Goal: Find specific page/section: Find specific page/section

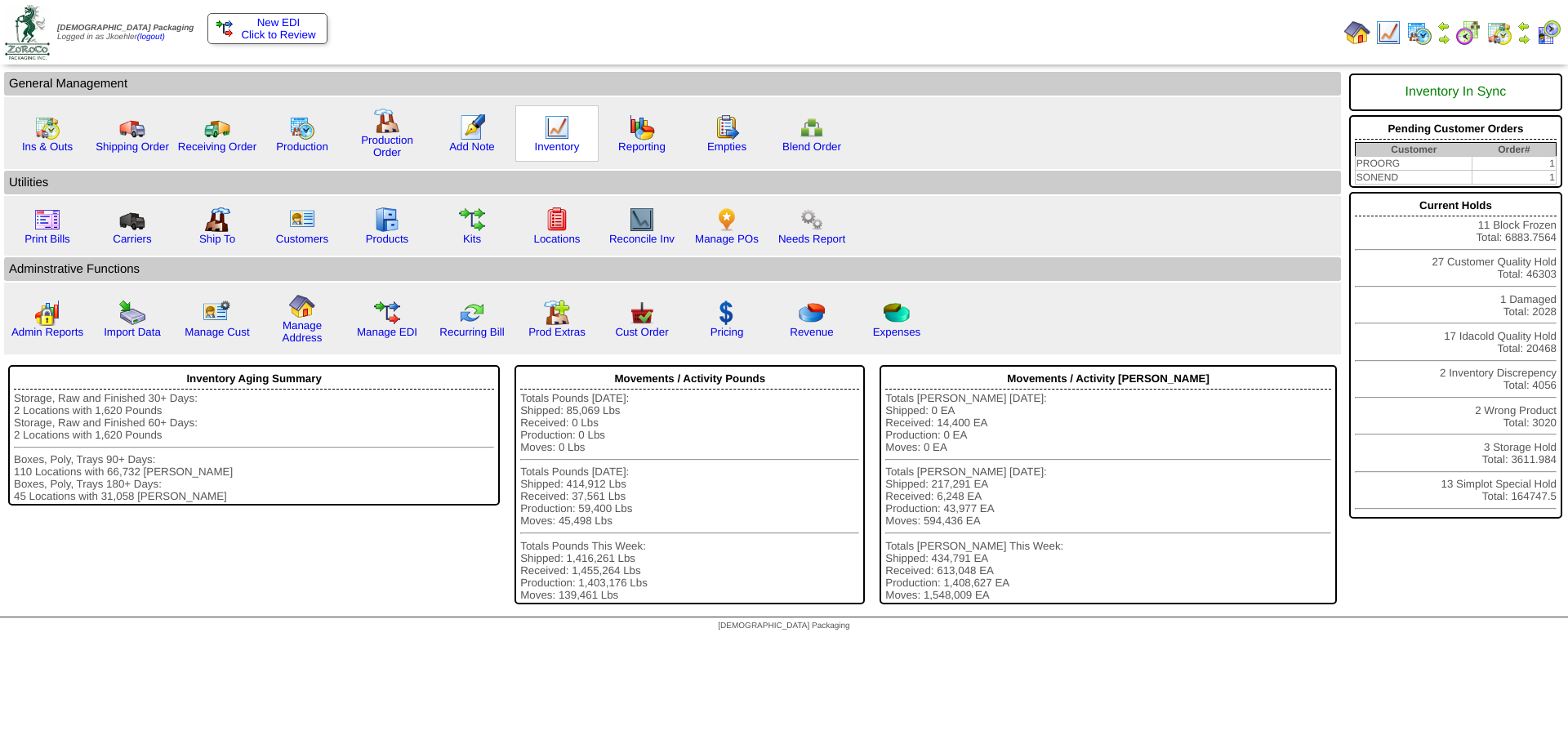
click at [560, 123] on img at bounding box center [557, 127] width 26 height 26
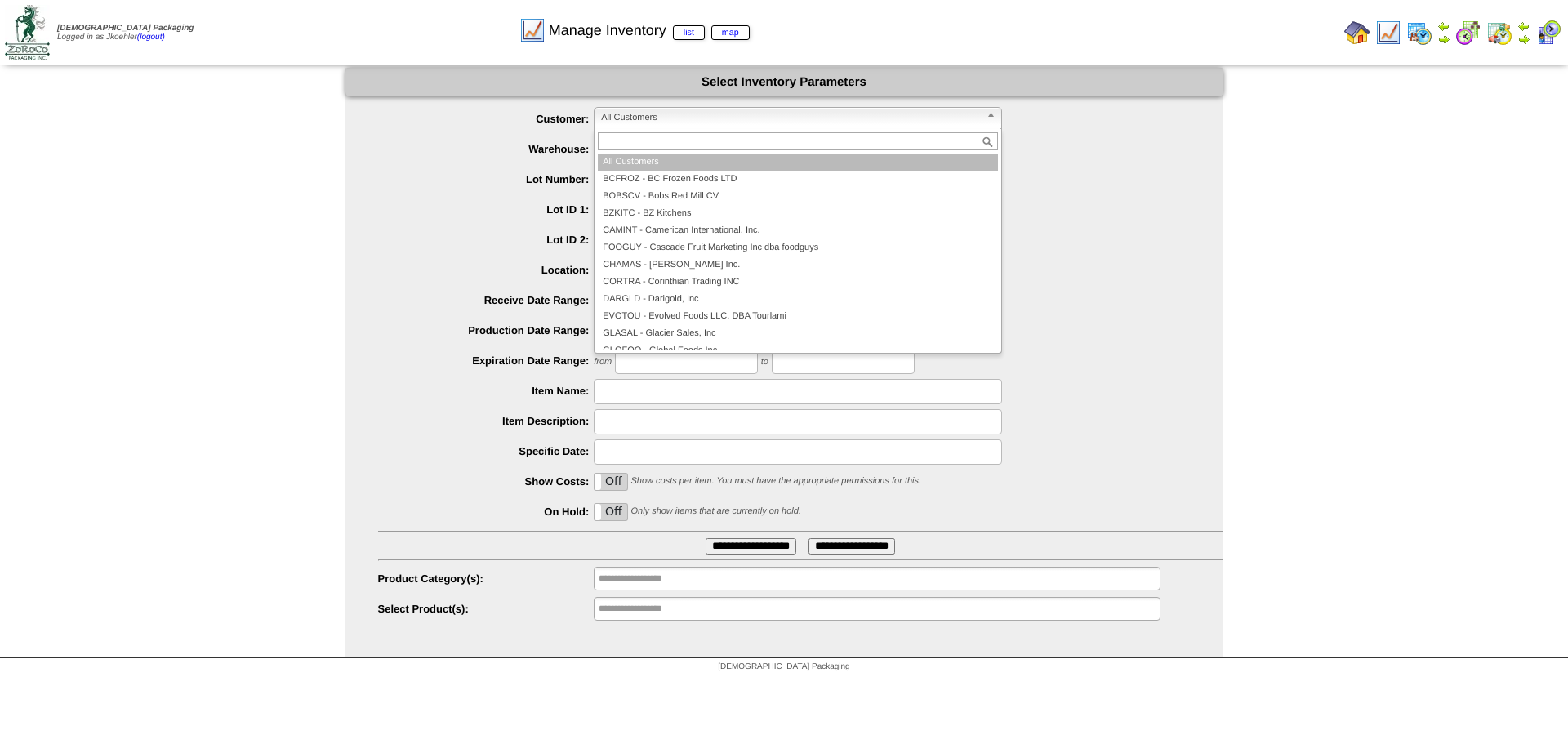
click at [686, 122] on span "All Customers" at bounding box center [789, 117] width 379 height 20
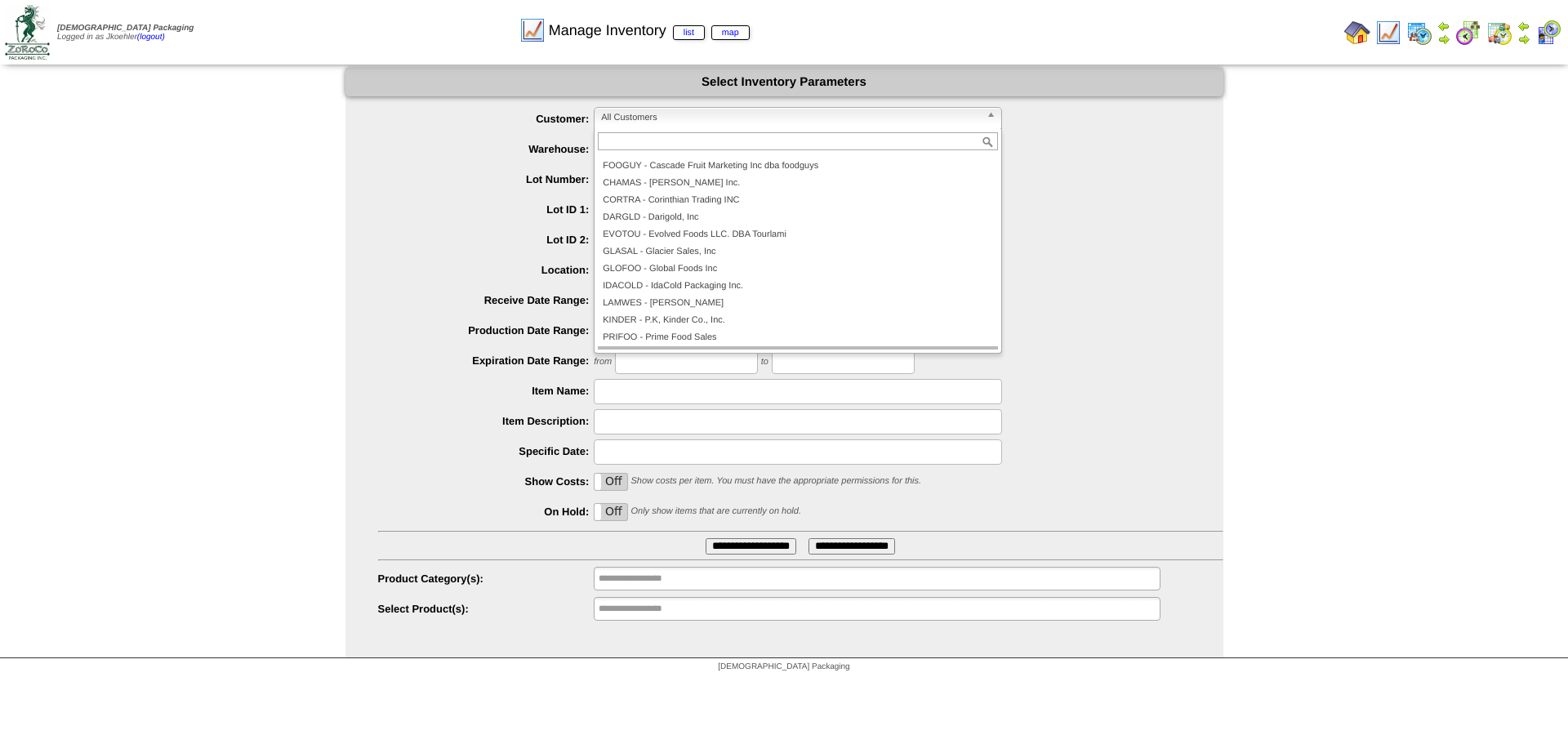
scroll to position [147, 0]
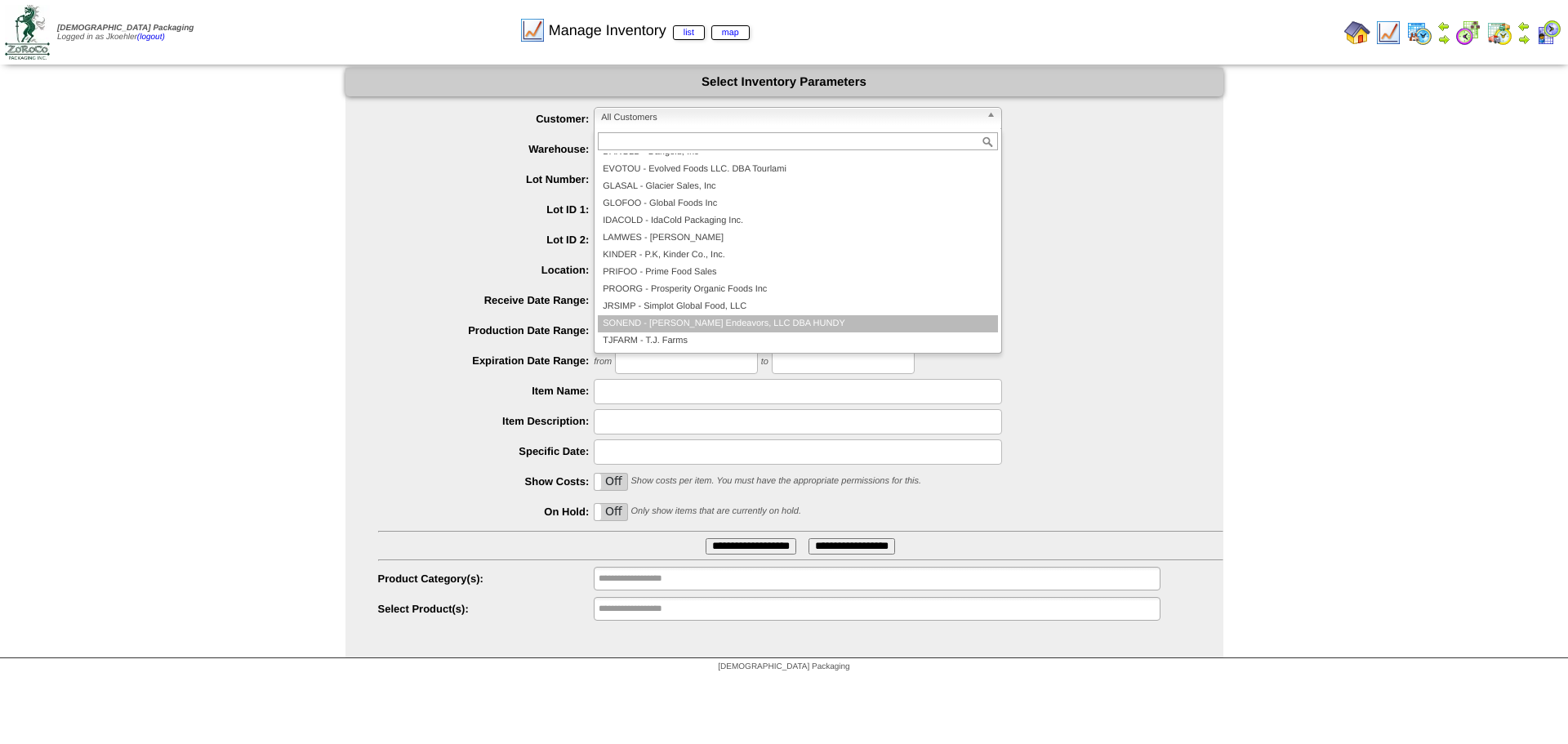
click at [648, 317] on li "SONEND - Sonny Endeavors, LLC DBA HUNDY" at bounding box center [797, 323] width 400 height 17
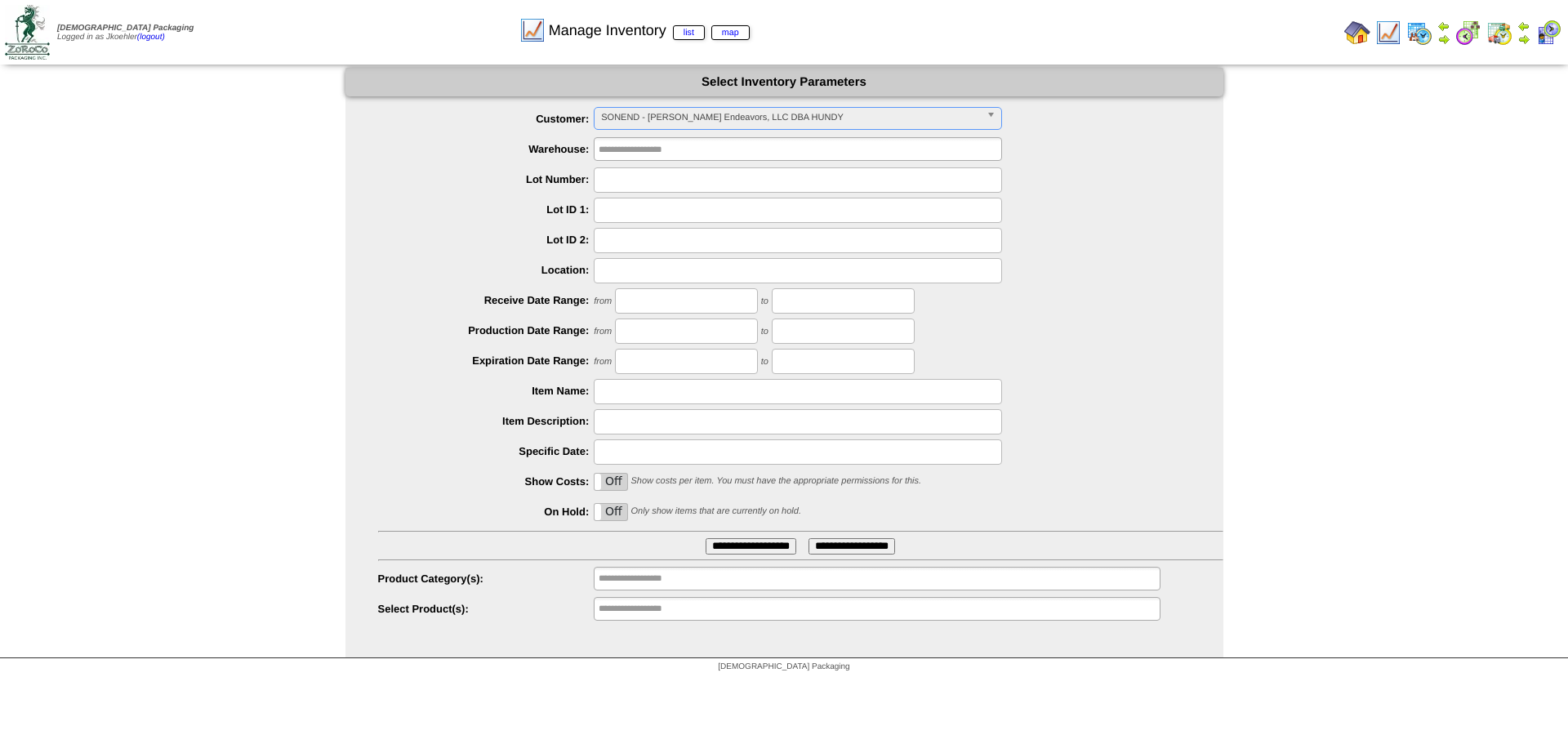
click at [711, 550] on input "**********" at bounding box center [750, 546] width 90 height 16
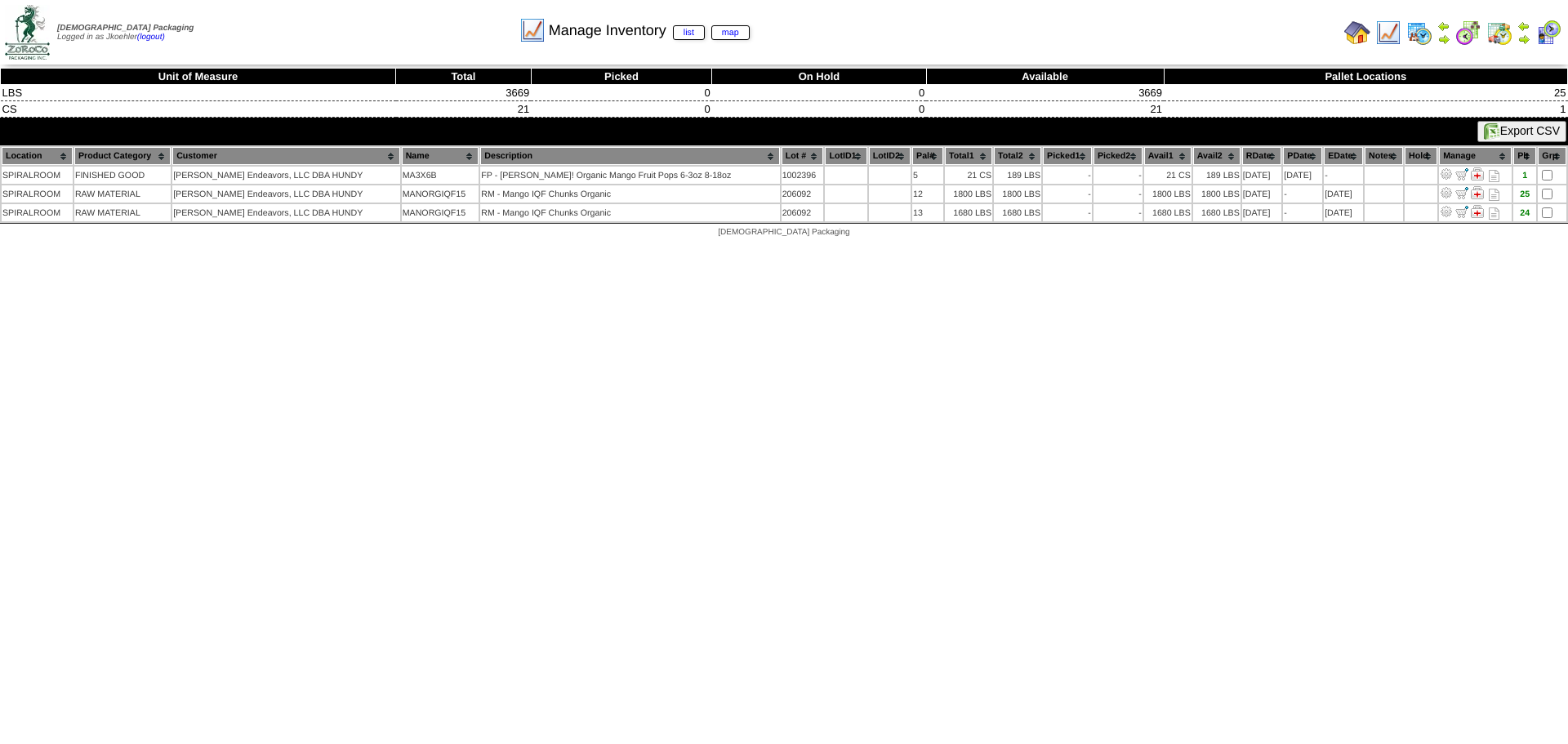
click at [1355, 38] on img at bounding box center [1357, 33] width 26 height 26
